Goal: Task Accomplishment & Management: Manage account settings

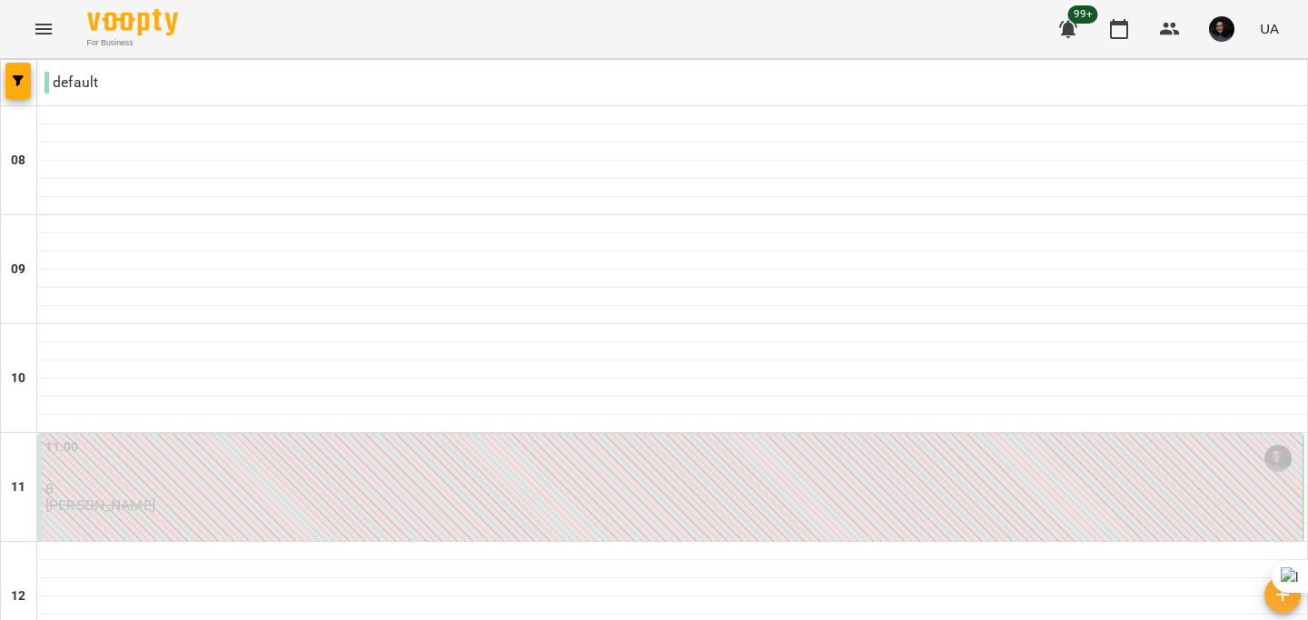
scroll to position [689, 0]
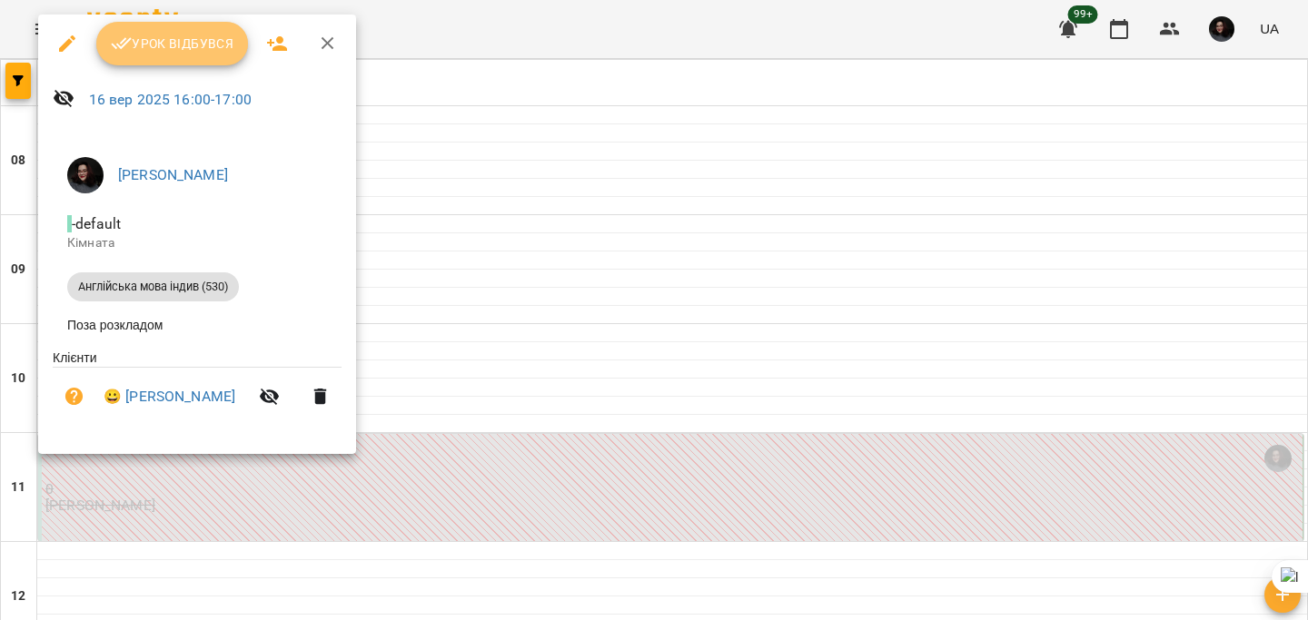
click at [173, 42] on span "Урок відбувся" at bounding box center [172, 44] width 123 height 22
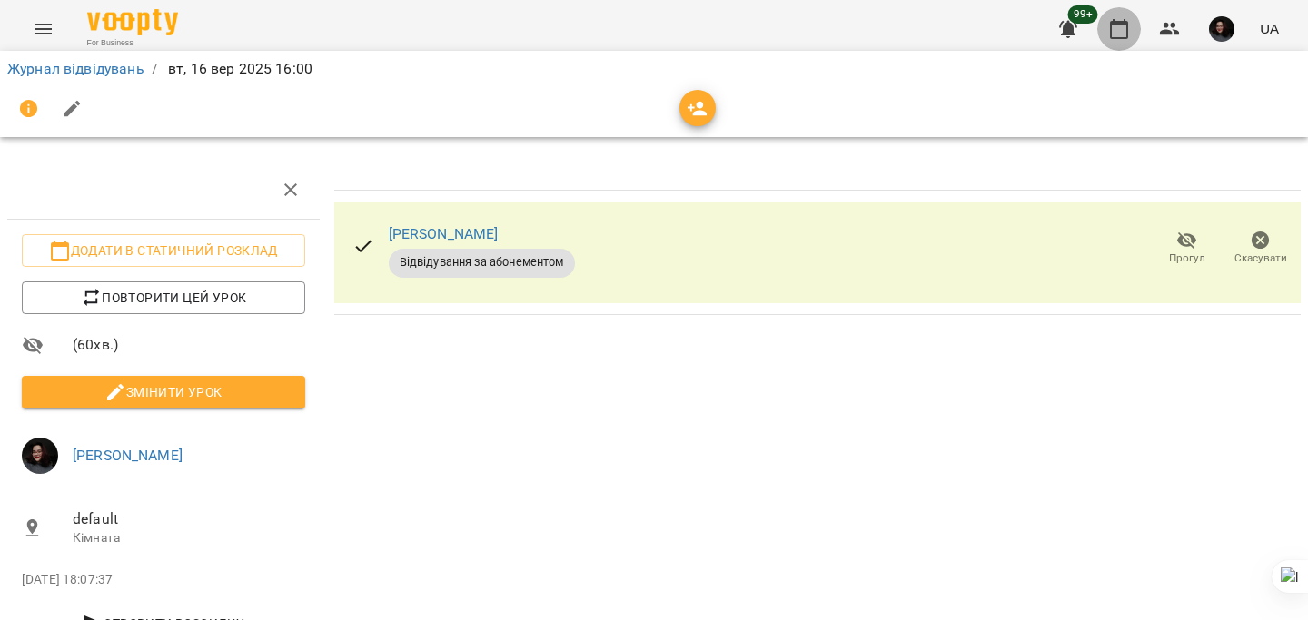
click at [1134, 25] on button "button" at bounding box center [1119, 29] width 44 height 44
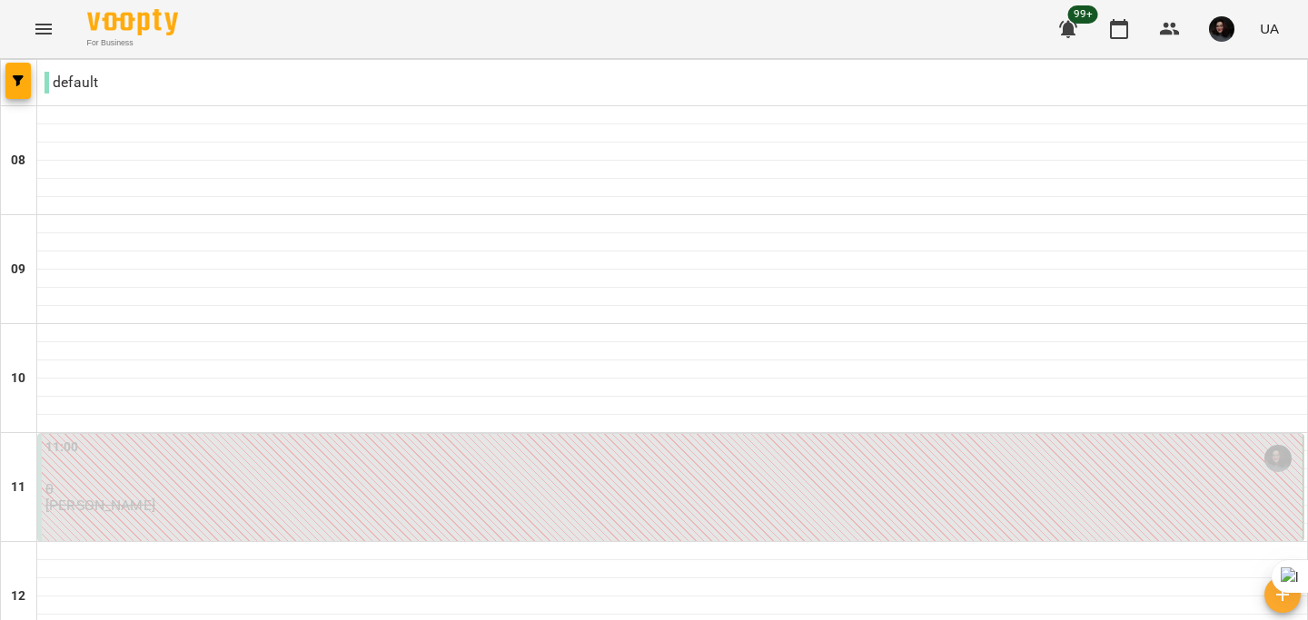
scroll to position [883, 0]
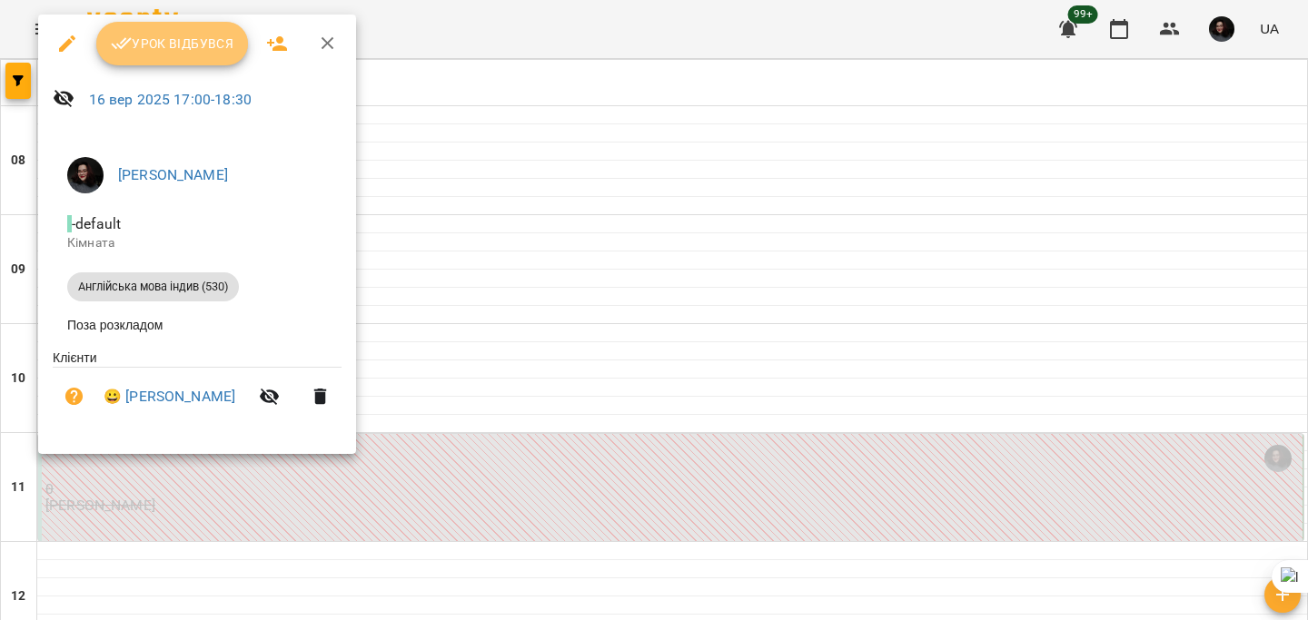
click at [173, 41] on span "Урок відбувся" at bounding box center [172, 44] width 123 height 22
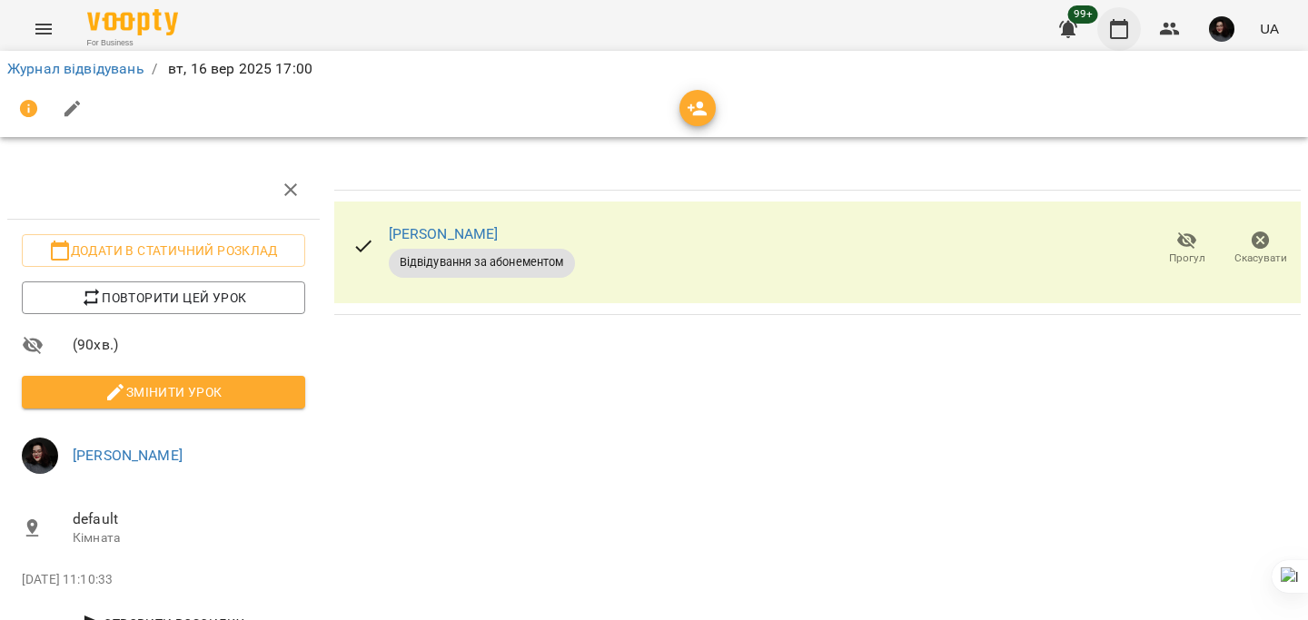
click at [1130, 28] on icon "button" at bounding box center [1119, 29] width 22 height 22
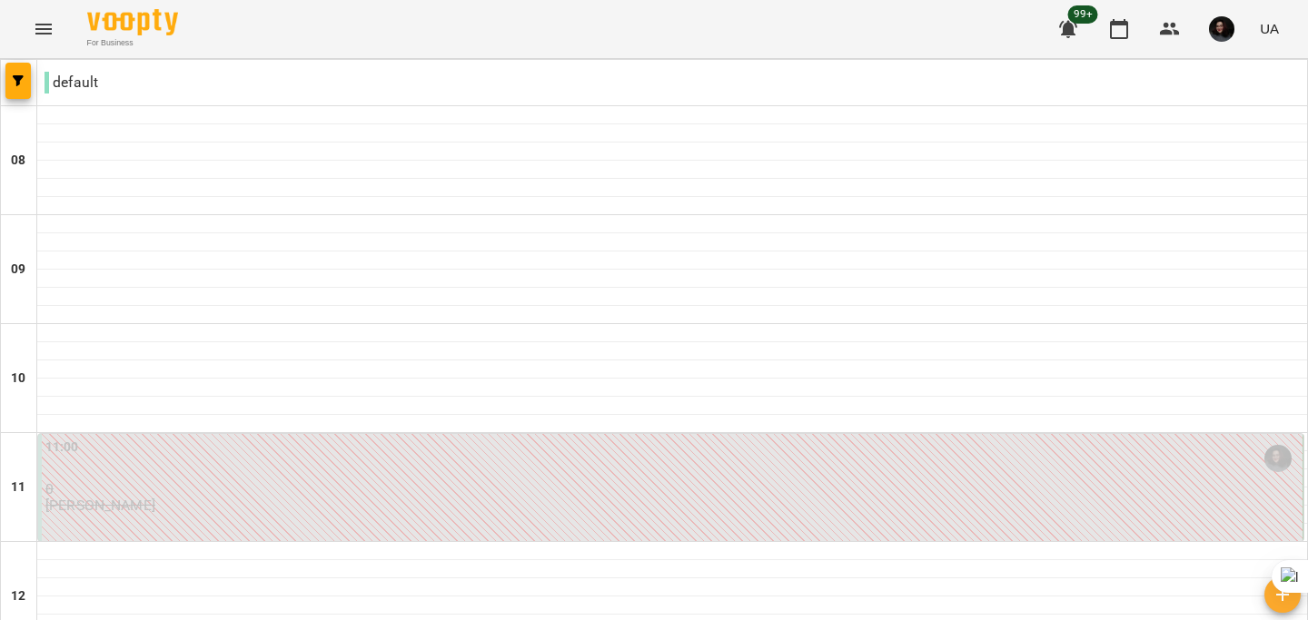
scroll to position [1344, 0]
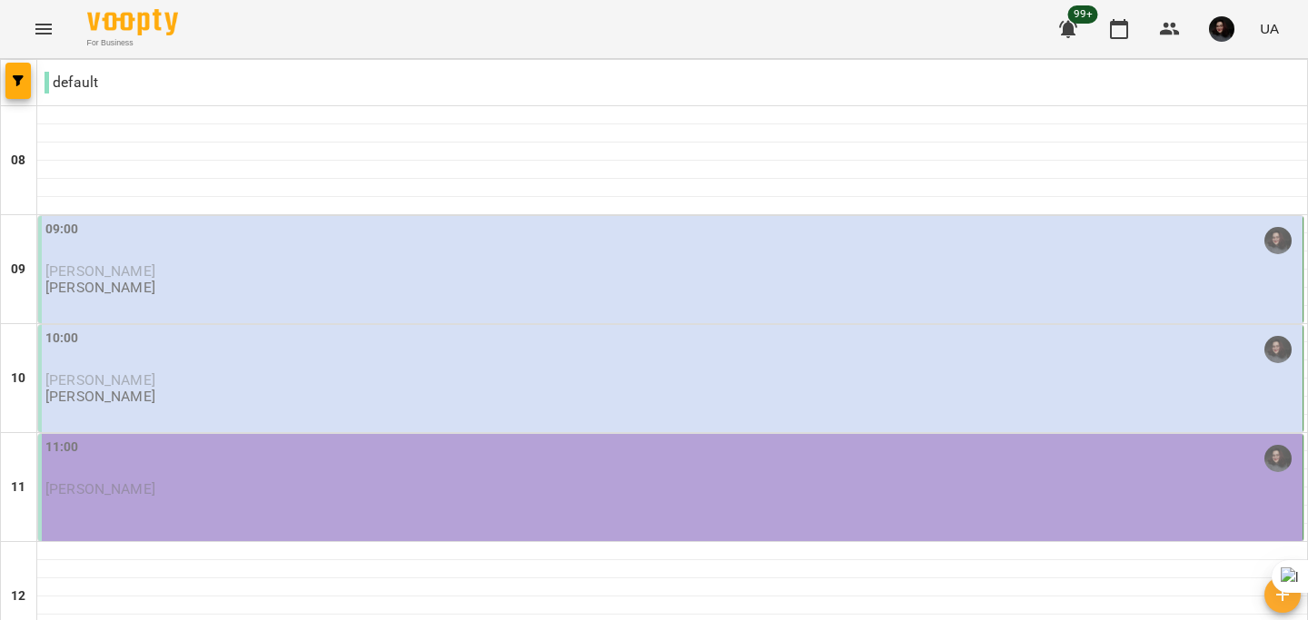
scroll to position [149, 0]
